Goal: Transaction & Acquisition: Book appointment/travel/reservation

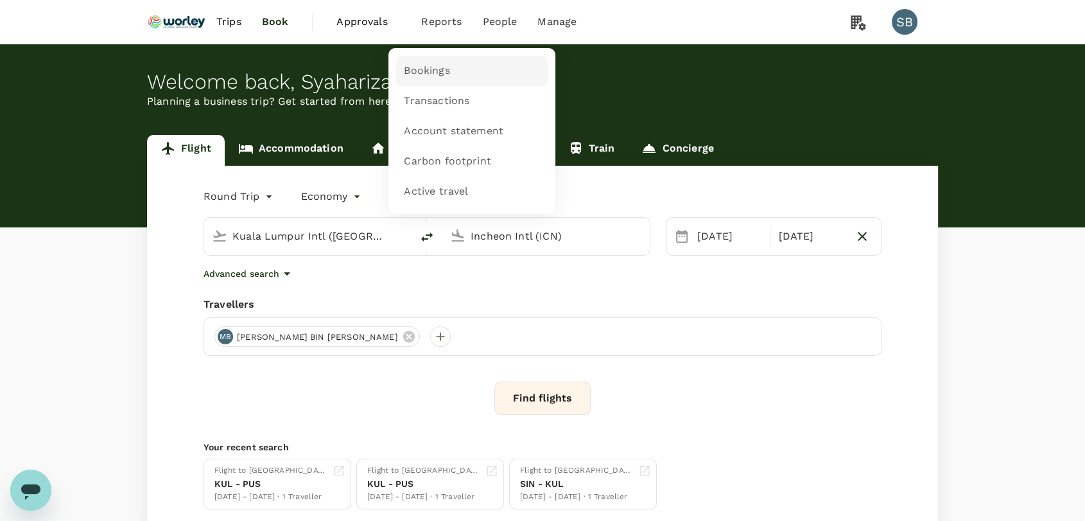
click at [425, 77] on span "Bookings" at bounding box center [427, 71] width 46 height 15
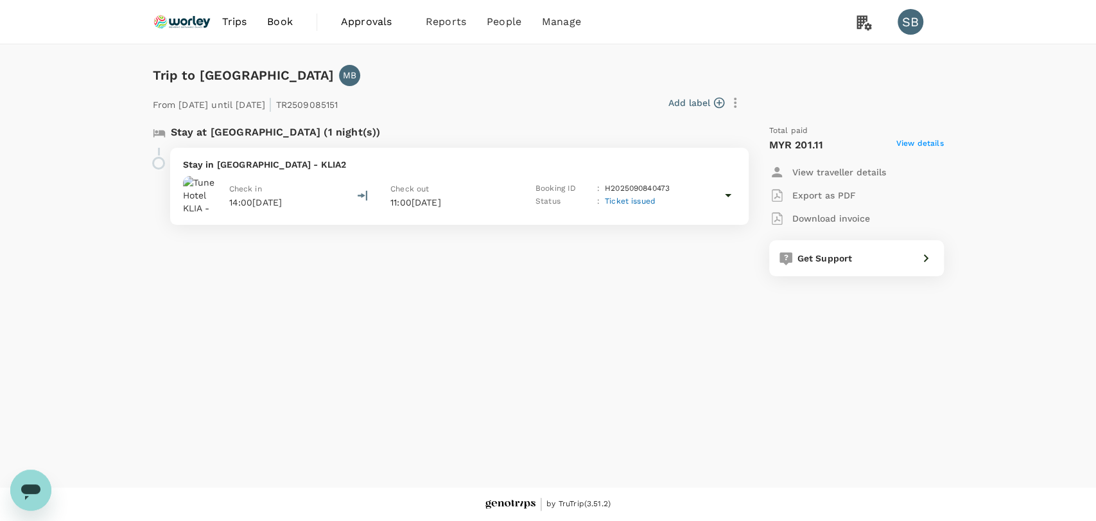
click at [499, 160] on p "Stay in Tune Hotel KLIA - KLIA2" at bounding box center [459, 164] width 553 height 13
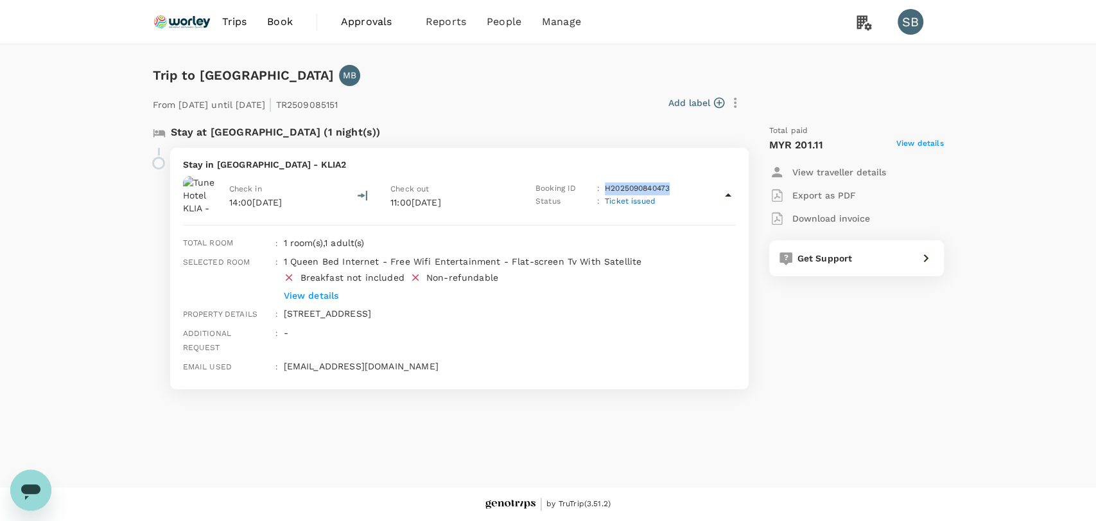
copy p "H2025090840473"
drag, startPoint x: 678, startPoint y: 189, endPoint x: 607, endPoint y: 185, distance: 70.7
click at [604, 188] on div "Booking ID : H2025090840473" at bounding box center [608, 188] width 146 height 13
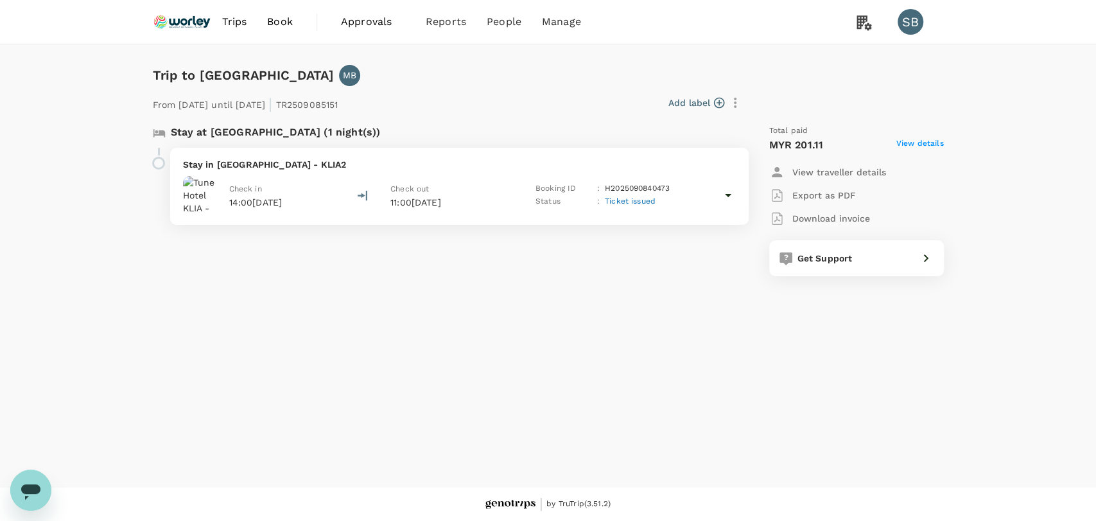
click at [551, 153] on div "Stay in Tune Hotel KLIA - KLIA2 Check in 14:00, 09 Sep 2025 Check out 11:00, 10…" at bounding box center [459, 186] width 578 height 77
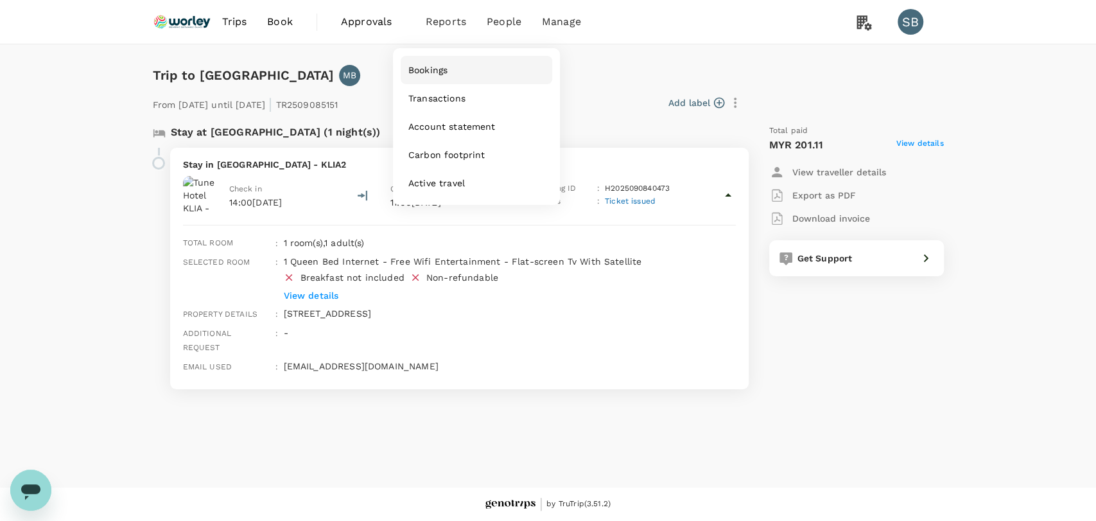
click at [440, 65] on span "Bookings" at bounding box center [427, 70] width 39 height 13
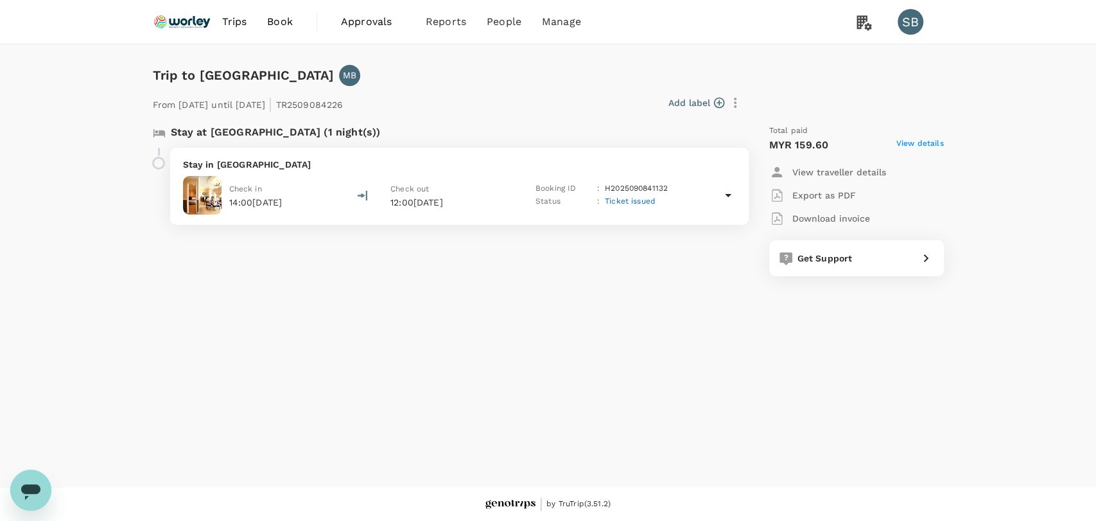
click at [452, 155] on div "Stay in Merdeka Palace Hotel Suites Check in 14:00, 10 Sep 2025 Check out 12:00…" at bounding box center [459, 186] width 578 height 77
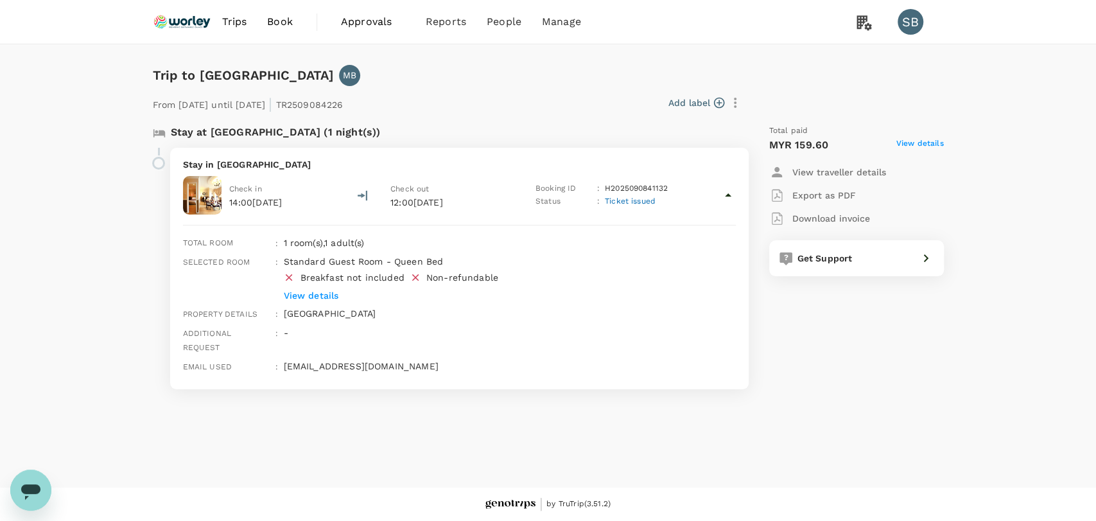
click at [327, 293] on p "View details" at bounding box center [489, 295] width 413 height 13
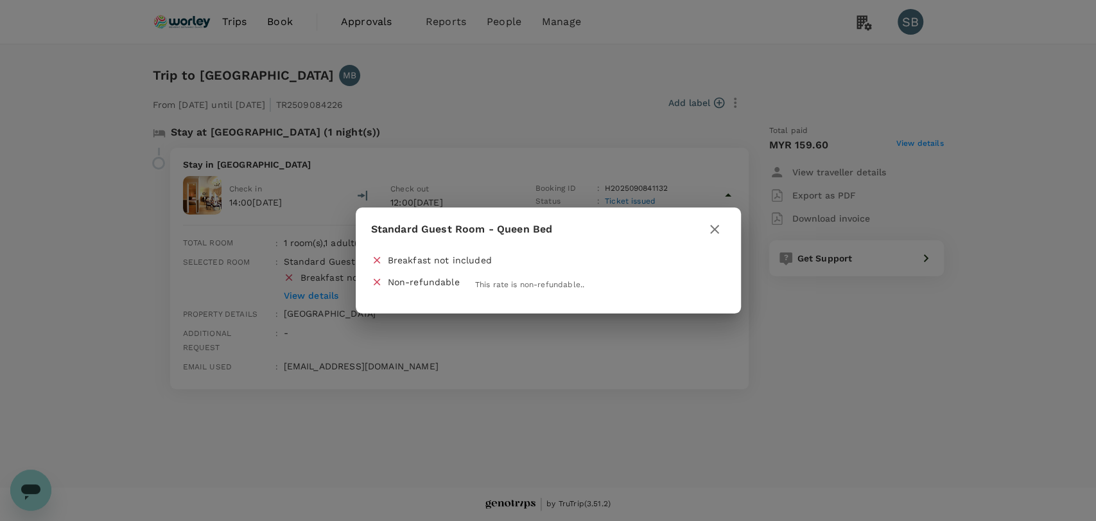
click at [714, 230] on icon "button" at bounding box center [714, 229] width 9 height 9
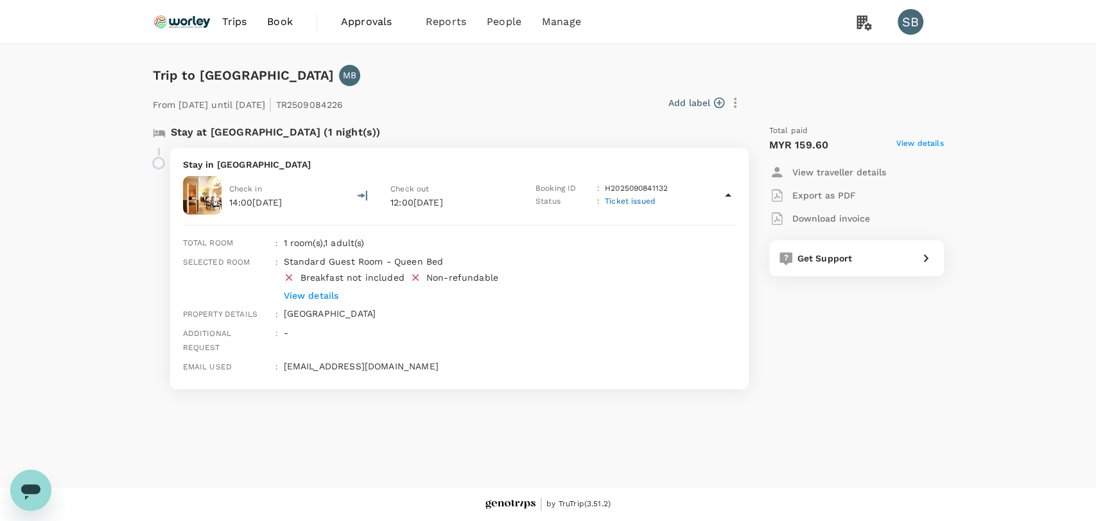
click at [616, 251] on div "Standard Guest Room - Queen Bed Breakfast not included Non-refundable View deta…" at bounding box center [487, 276] width 418 height 52
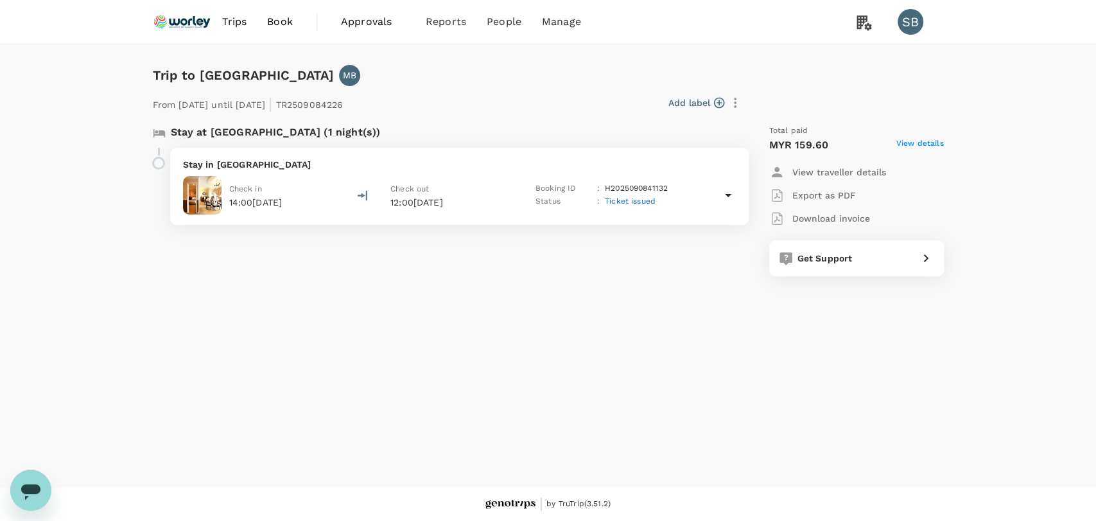
click at [492, 176] on div "Check in 14:00, 10 Sep 2025 Check out 12:00, 11 Sep 2025 Booking ID : H20250908…" at bounding box center [459, 195] width 553 height 39
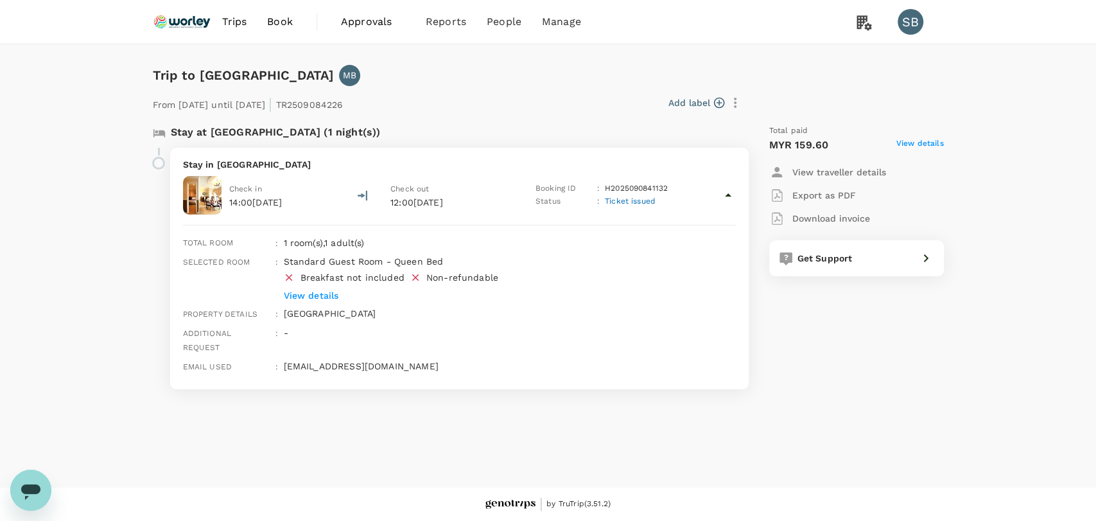
click at [185, 22] on img at bounding box center [182, 22] width 59 height 28
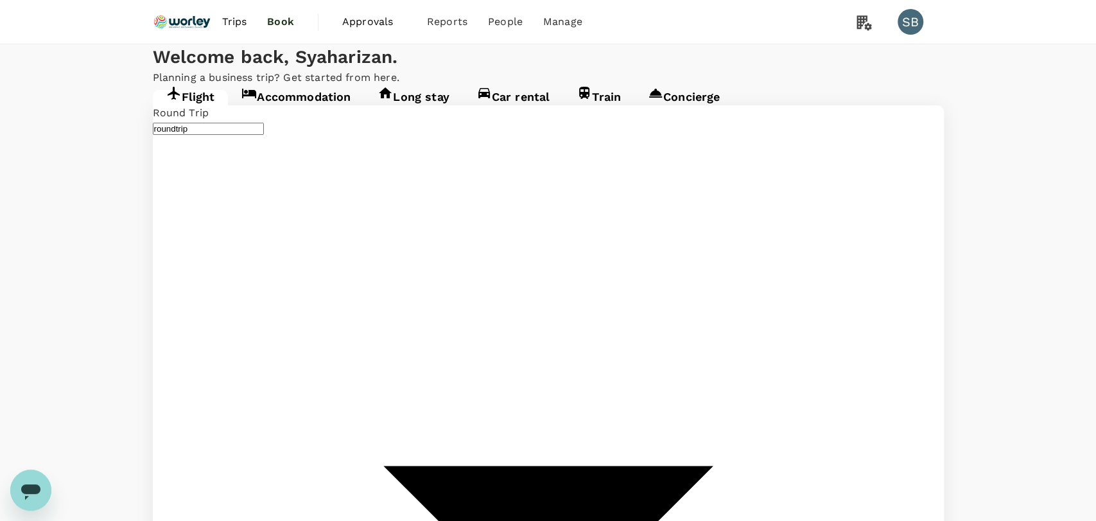
type input "Kuala Lumpur Intl ([GEOGRAPHIC_DATA])"
type input "Incheon Intl (ICN)"
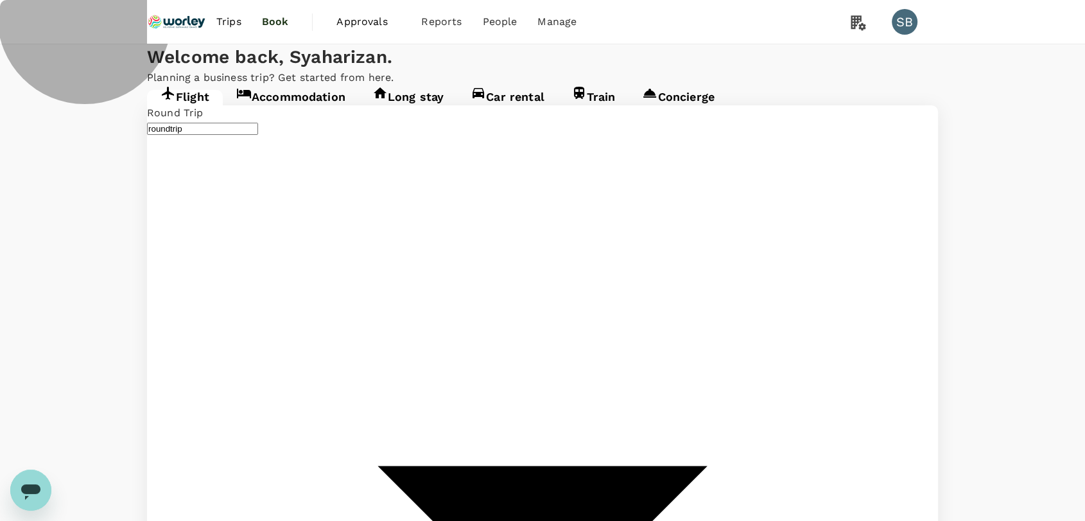
click at [309, 113] on link "Accommodation" at bounding box center [291, 101] width 136 height 23
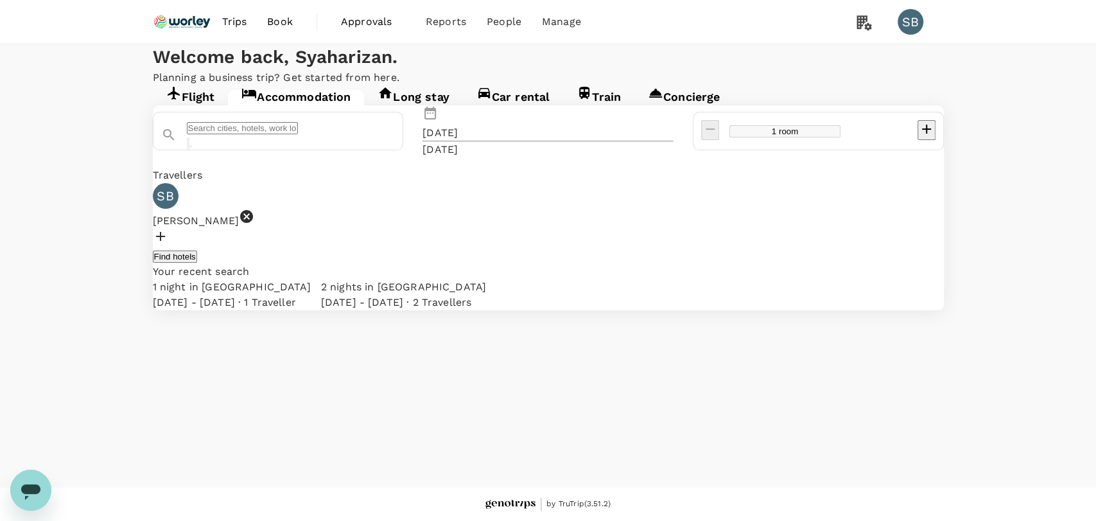
type input "Ulsan"
click at [189, 150] on button "Clear" at bounding box center [188, 143] width 3 height 12
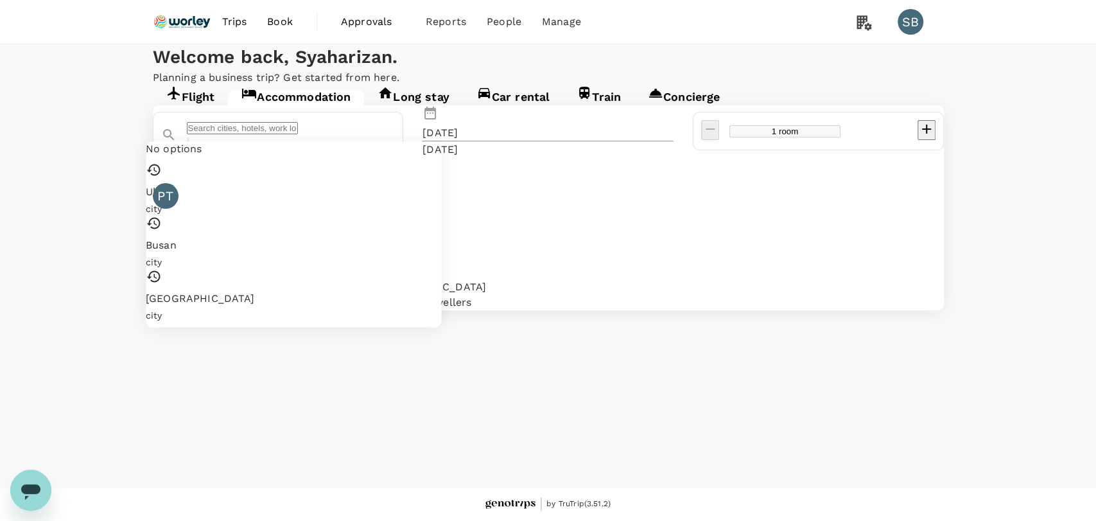
click at [298, 134] on input "text" at bounding box center [242, 128] width 111 height 12
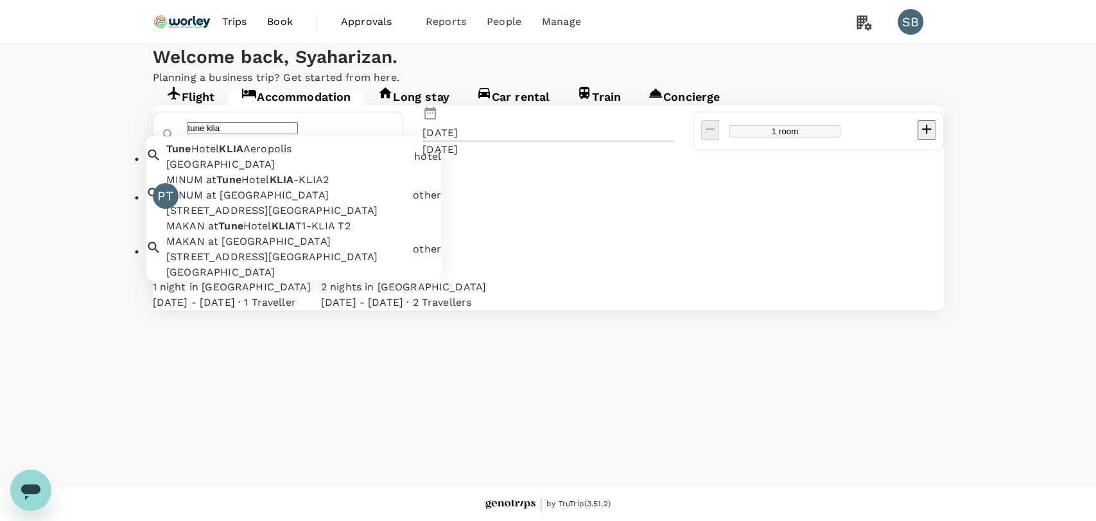
click at [357, 173] on div "Tune Hotel KLIA Aeropolis" at bounding box center [287, 164] width 243 height 15
click at [298, 134] on input "Tune Hotel KLIA Aeropolis" at bounding box center [242, 128] width 111 height 12
drag, startPoint x: 386, startPoint y: 209, endPoint x: 234, endPoint y: 202, distance: 152.2
click at [234, 151] on div "Tune Hotel KLIA Aeropolis" at bounding box center [285, 130] width 219 height 41
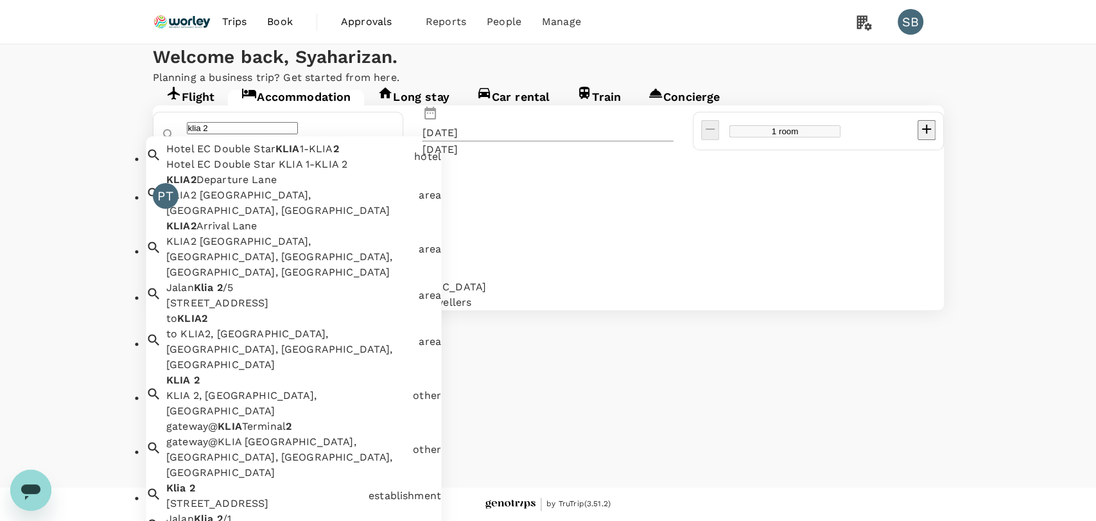
drag, startPoint x: 241, startPoint y: 200, endPoint x: 232, endPoint y: 198, distance: 9.1
click at [232, 151] on div "klia 2" at bounding box center [285, 130] width 219 height 41
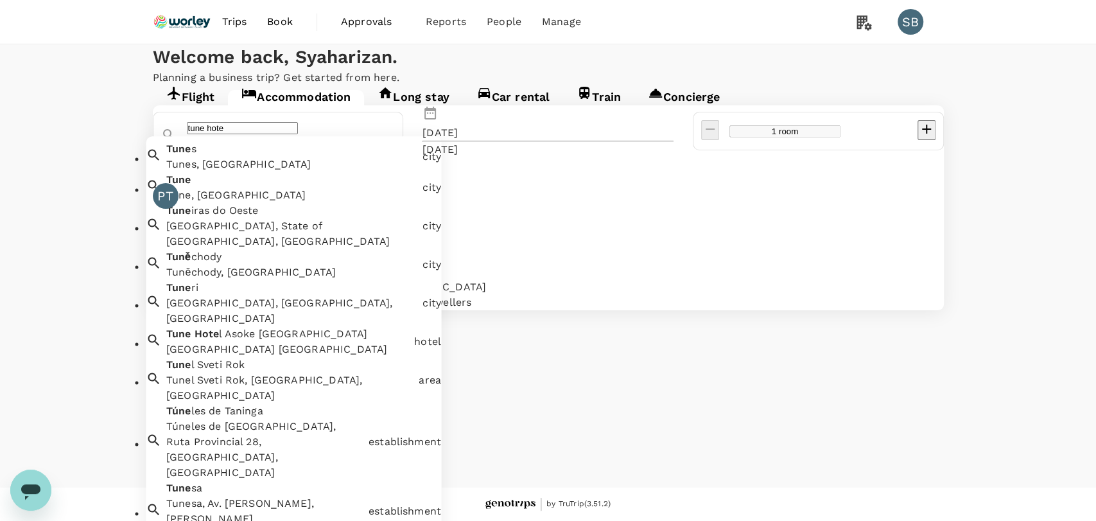
type input "tune hotel"
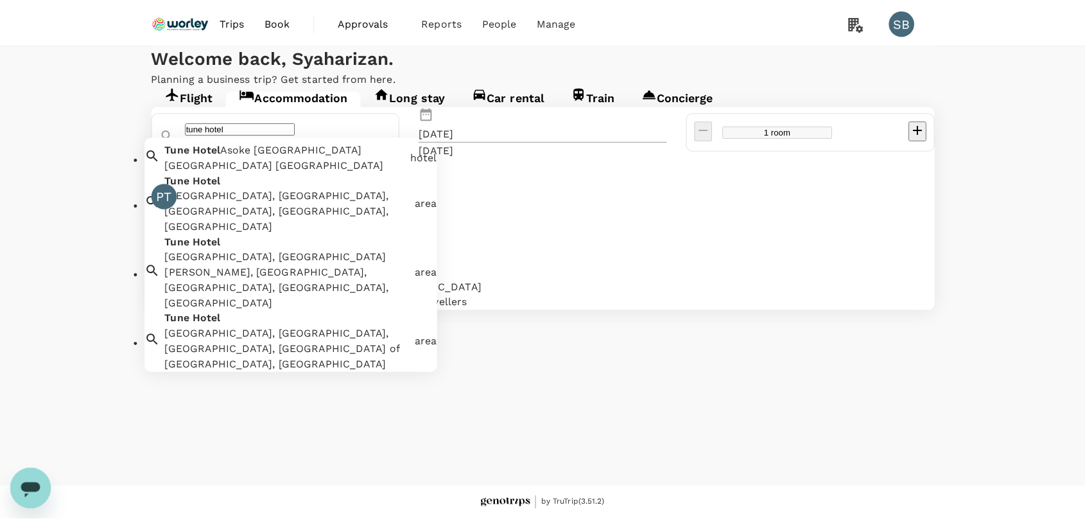
scroll to position [2, 0]
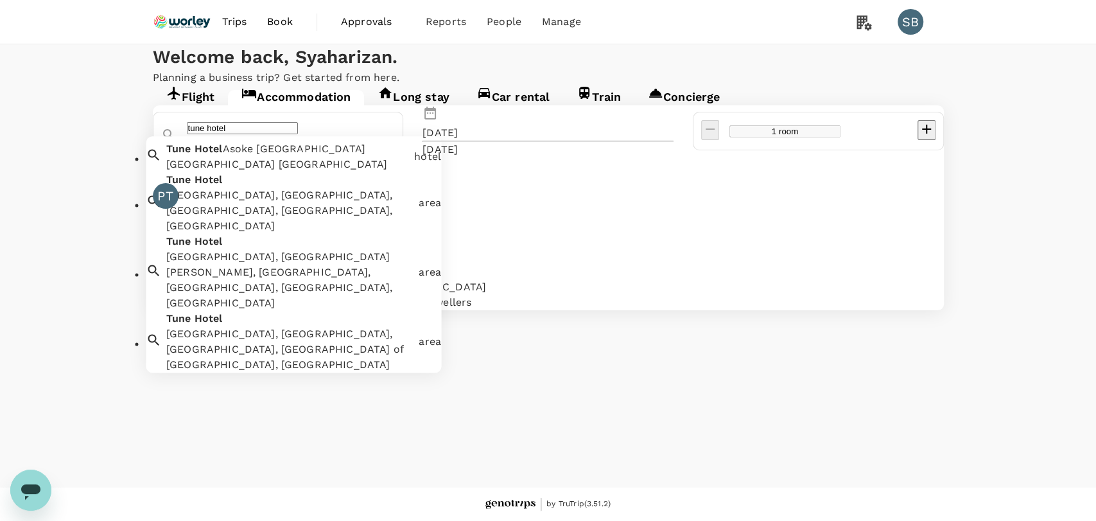
click at [188, 146] on icon "Clear" at bounding box center [188, 146] width 0 height 0
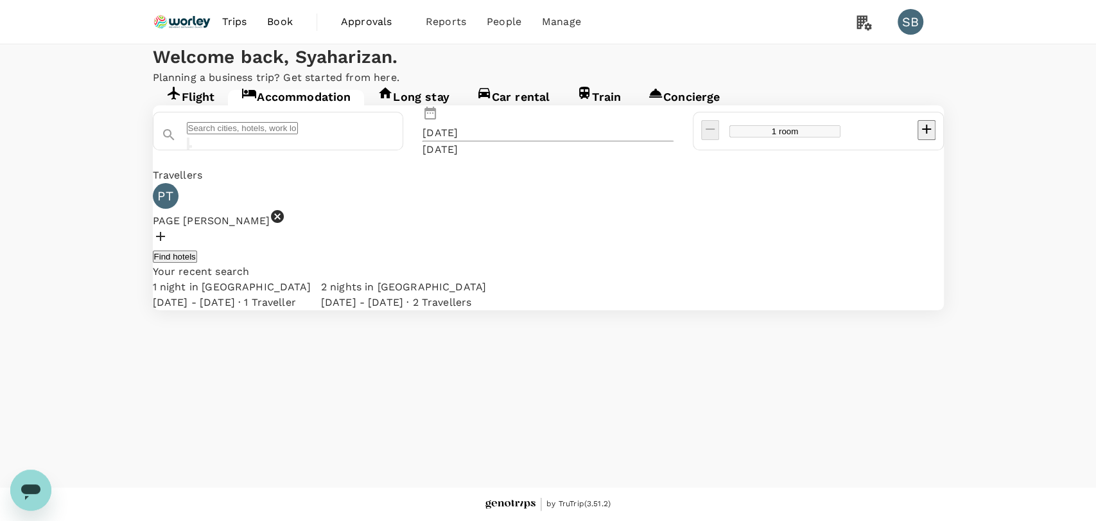
click at [298, 134] on input "text" at bounding box center [242, 128] width 111 height 12
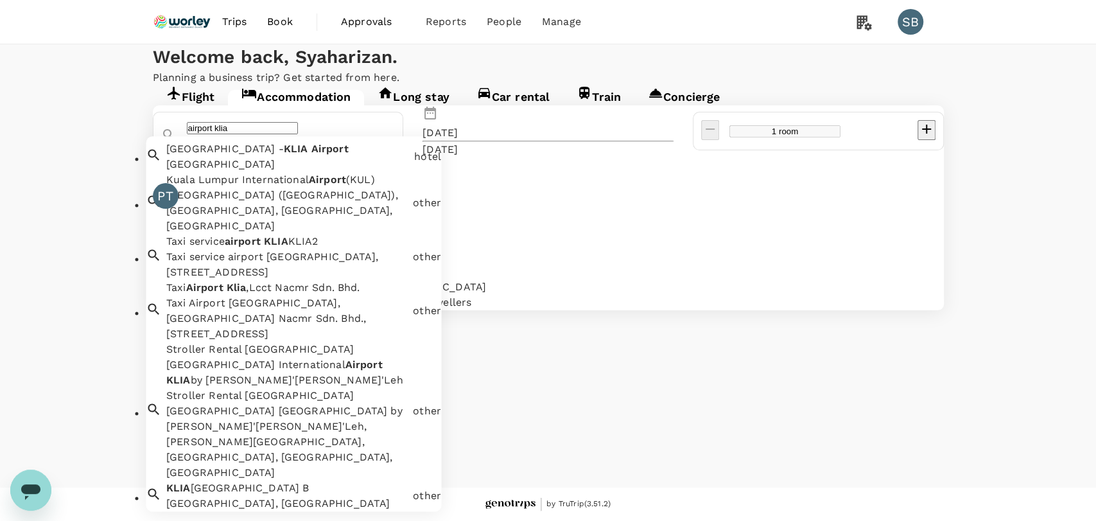
click at [352, 234] on div "Kuala Lumpur International Airport (KUL), Sepang, Selangor, Malaysia" at bounding box center [286, 211] width 241 height 46
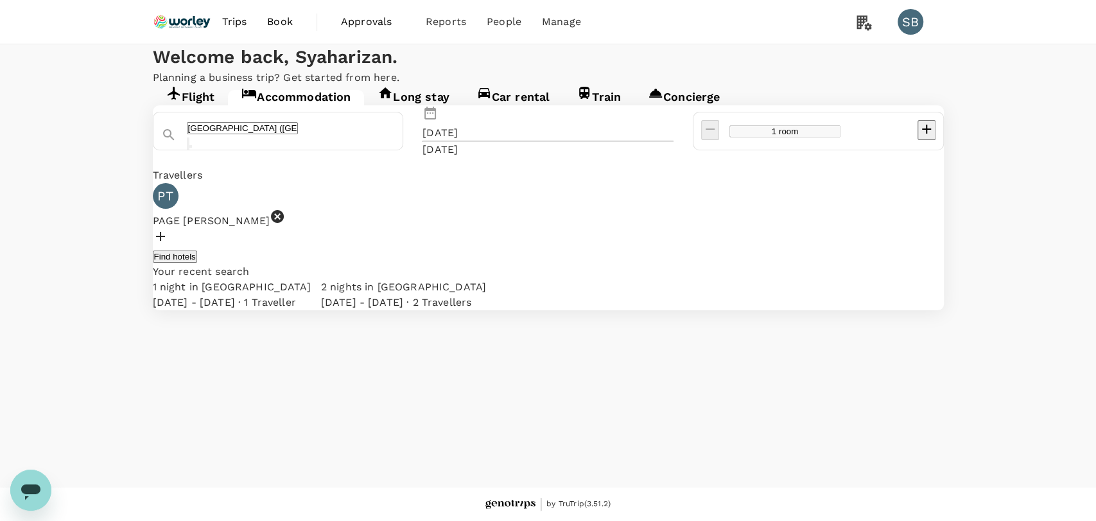
type input "Kuala Lumpur International Airport (KUL)"
click at [458, 141] on div "25 Sep" at bounding box center [439, 132] width 35 height 15
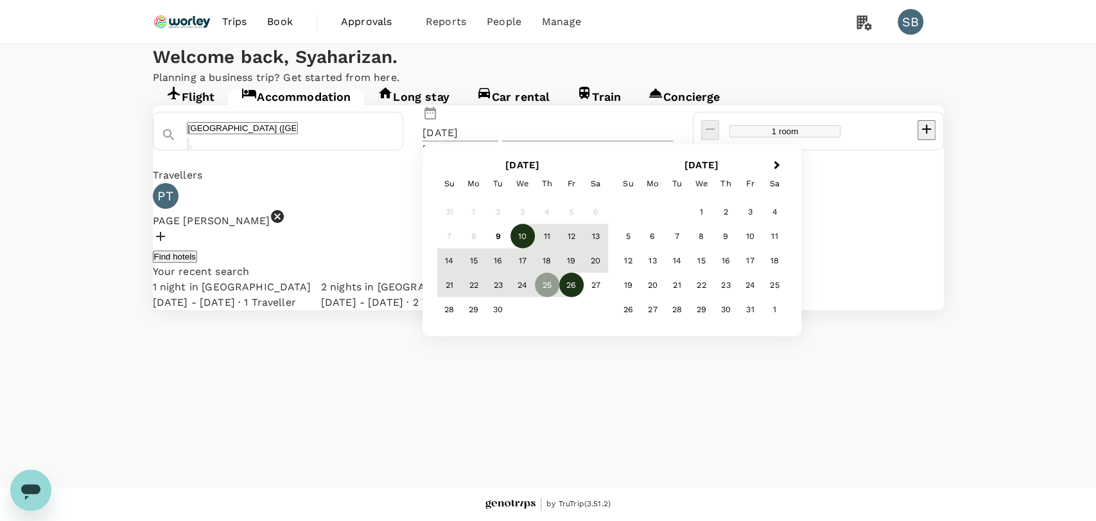
click at [535, 248] on div "10" at bounding box center [522, 236] width 24 height 24
click at [559, 248] on div "11" at bounding box center [547, 236] width 24 height 24
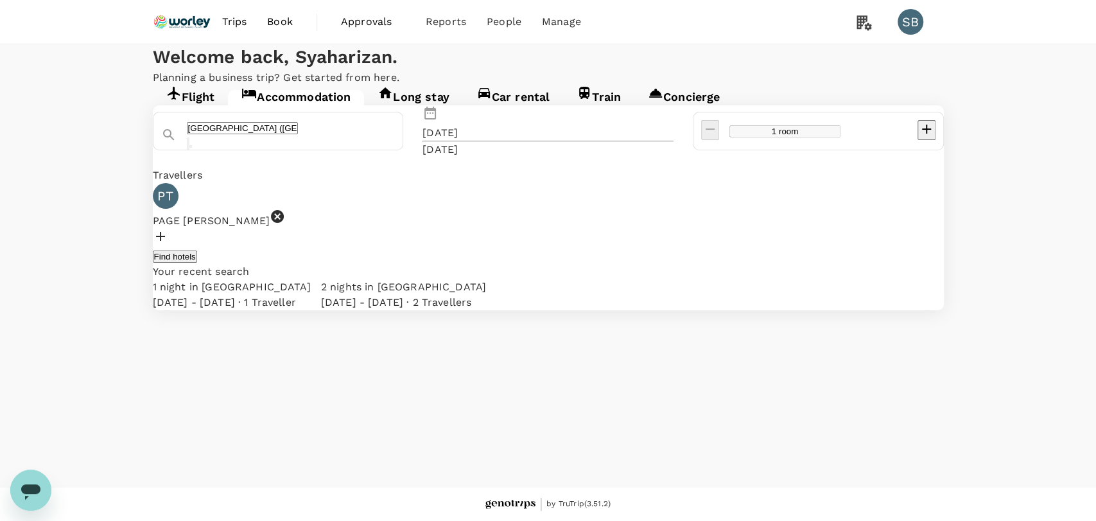
click at [629, 264] on div "Find hotels" at bounding box center [548, 255] width 791 height 15
click at [197, 263] on button "Find hotels" at bounding box center [175, 256] width 44 height 12
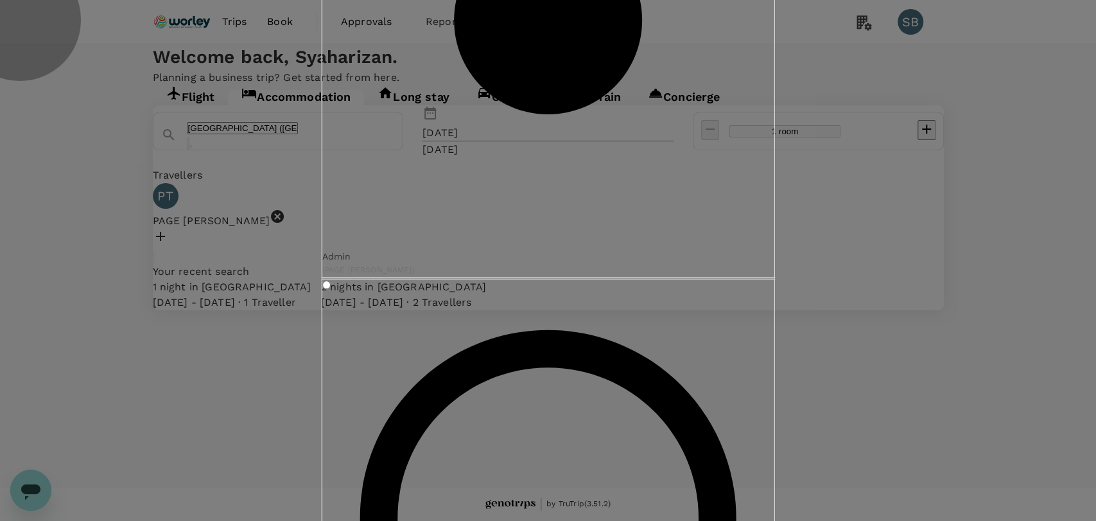
drag, startPoint x: 629, startPoint y: 446, endPoint x: 655, endPoint y: 345, distance: 104.6
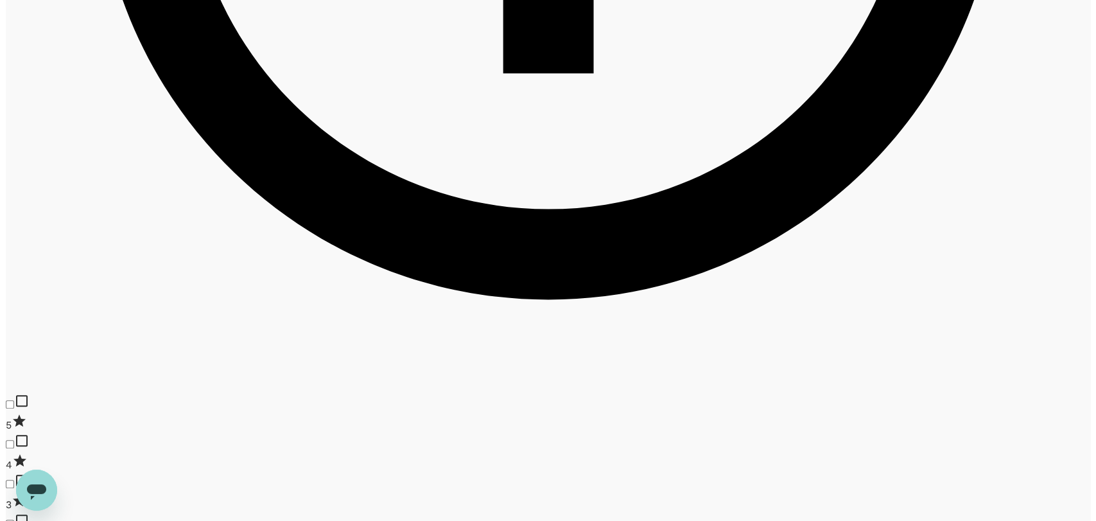
scroll to position [1069, 0]
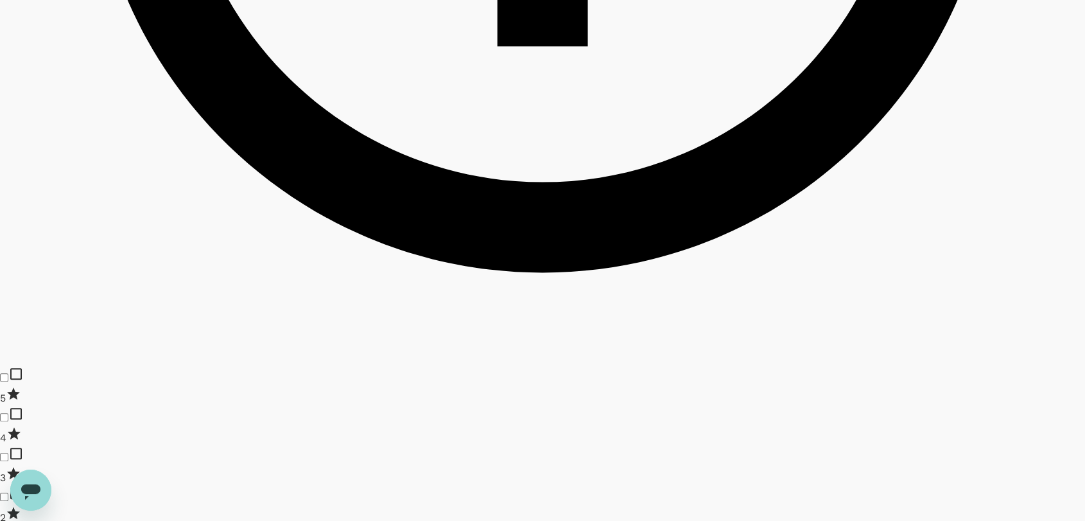
type input "935.18"
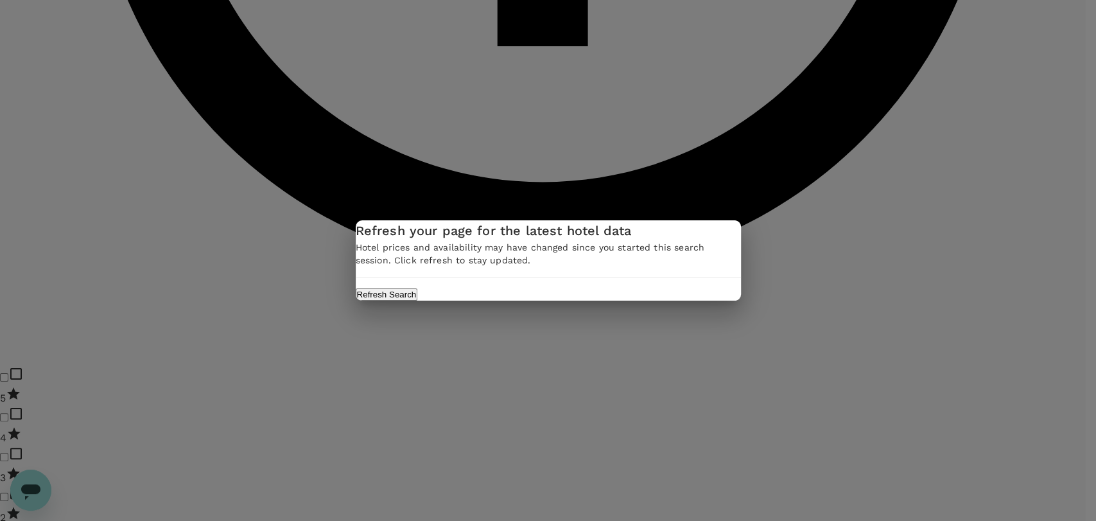
click at [418, 300] on button "Refresh Search" at bounding box center [387, 294] width 62 height 12
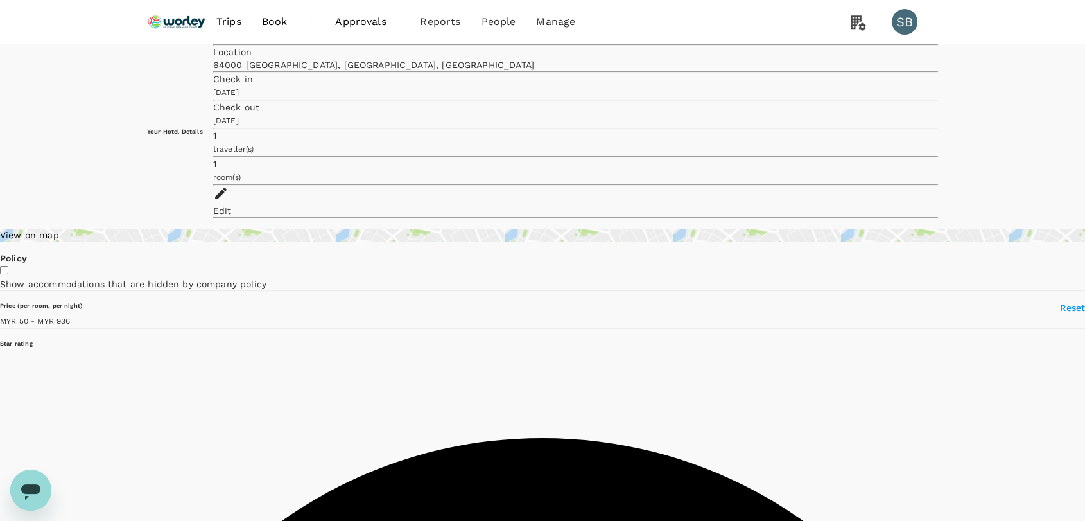
type input "935.18"
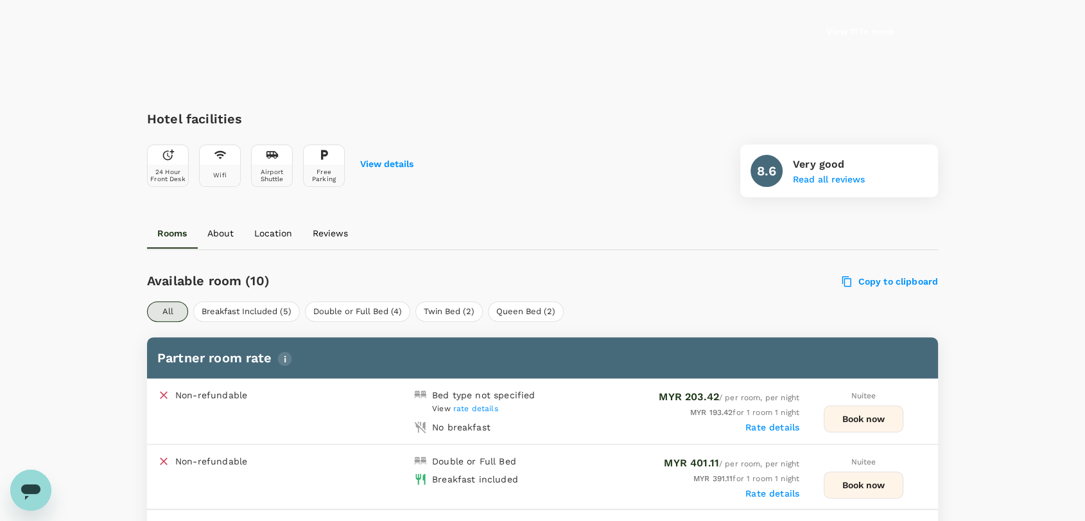
scroll to position [427, 0]
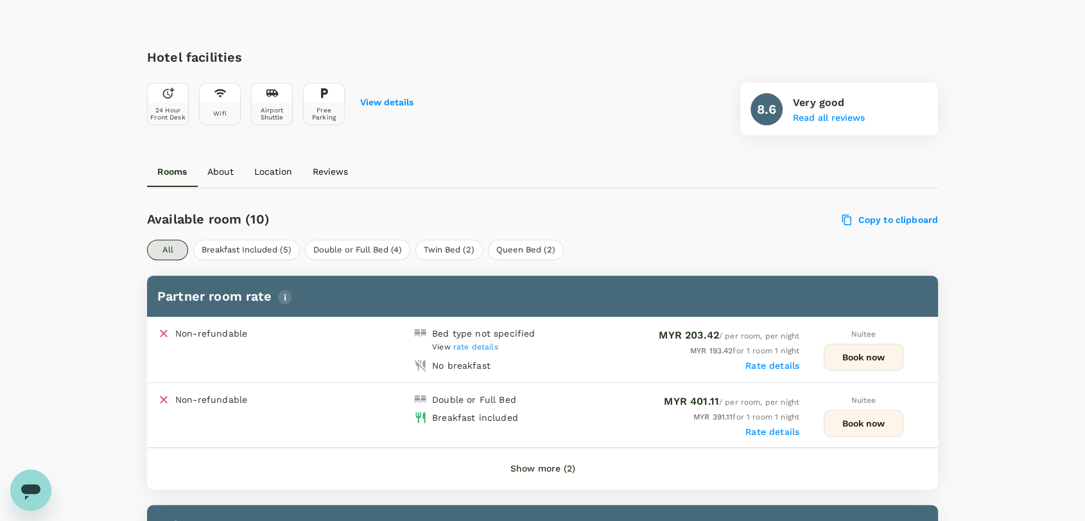
click at [479, 346] on span "rate details" at bounding box center [475, 346] width 45 height 9
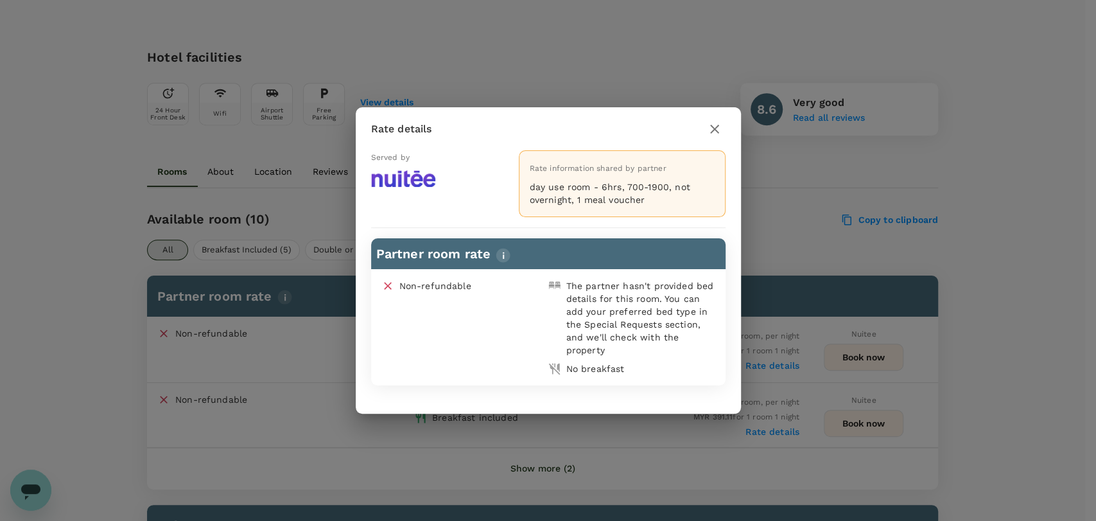
click at [707, 133] on icon "button" at bounding box center [714, 128] width 15 height 15
